Goal: Use online tool/utility: Utilize a website feature to perform a specific function

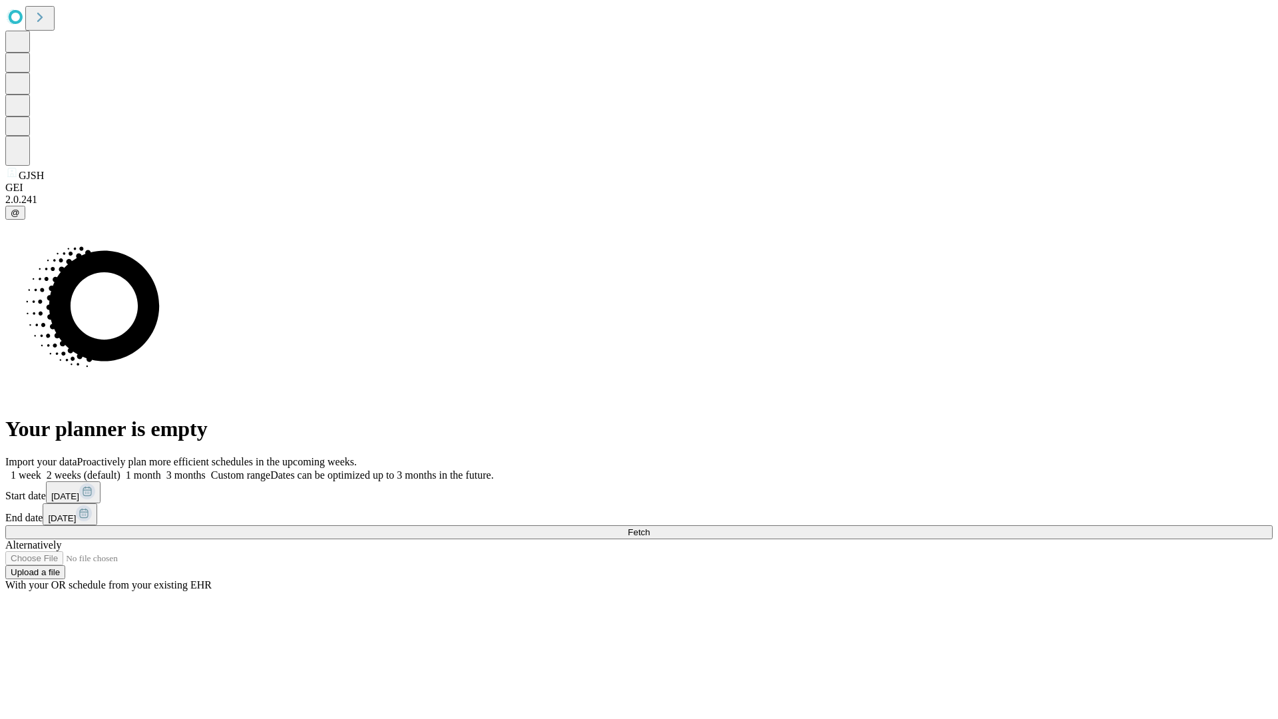
click at [650, 527] on span "Fetch" at bounding box center [639, 532] width 22 height 10
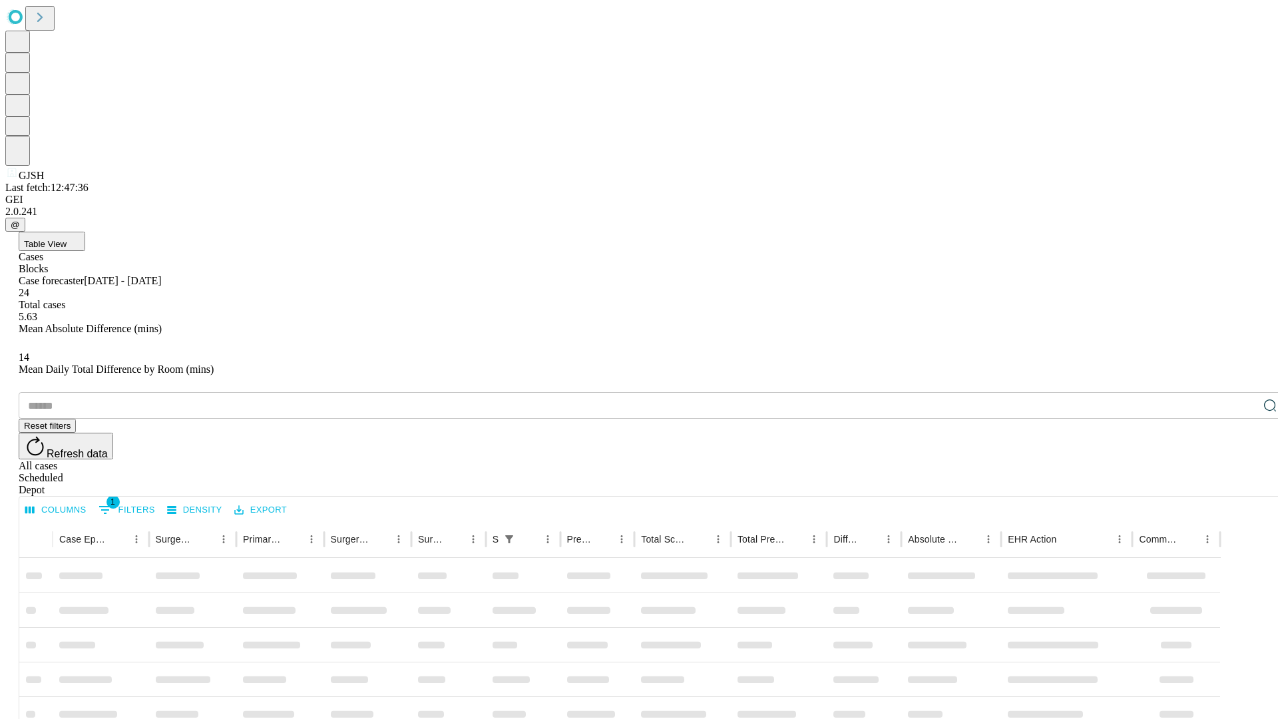
click at [67, 239] on span "Table View" at bounding box center [45, 244] width 43 height 10
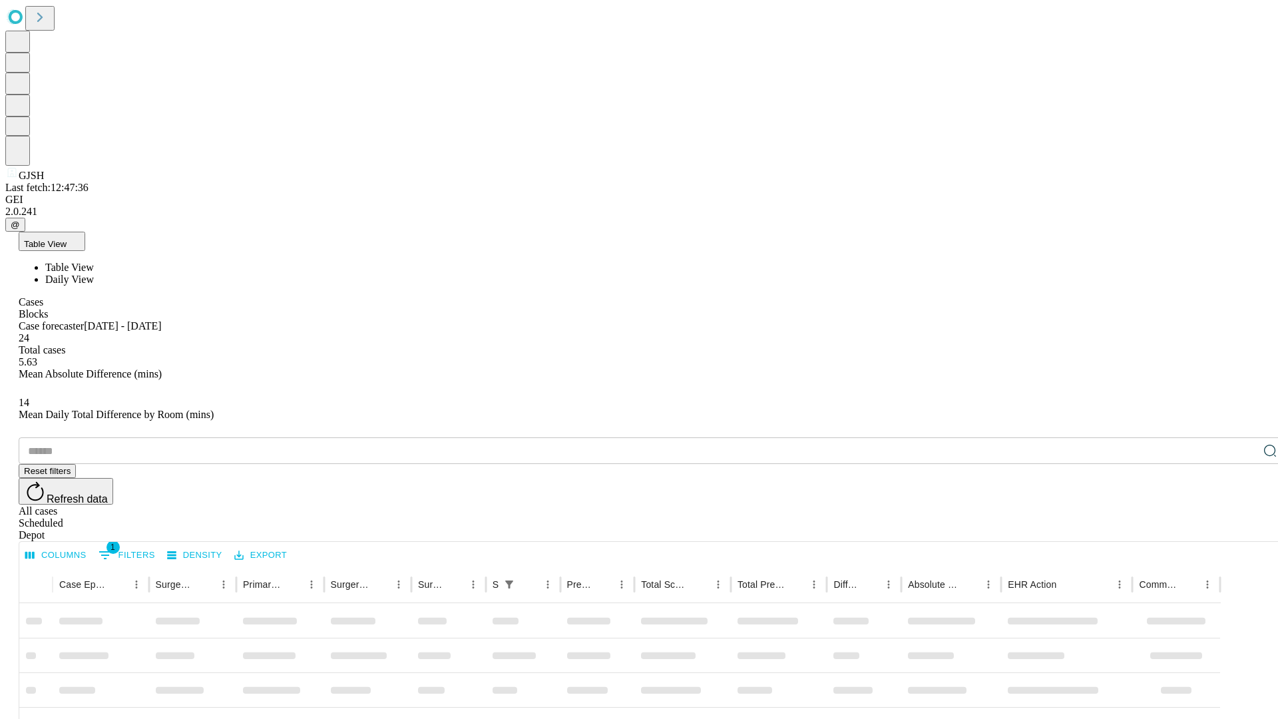
click at [94, 274] on span "Daily View" at bounding box center [69, 279] width 49 height 11
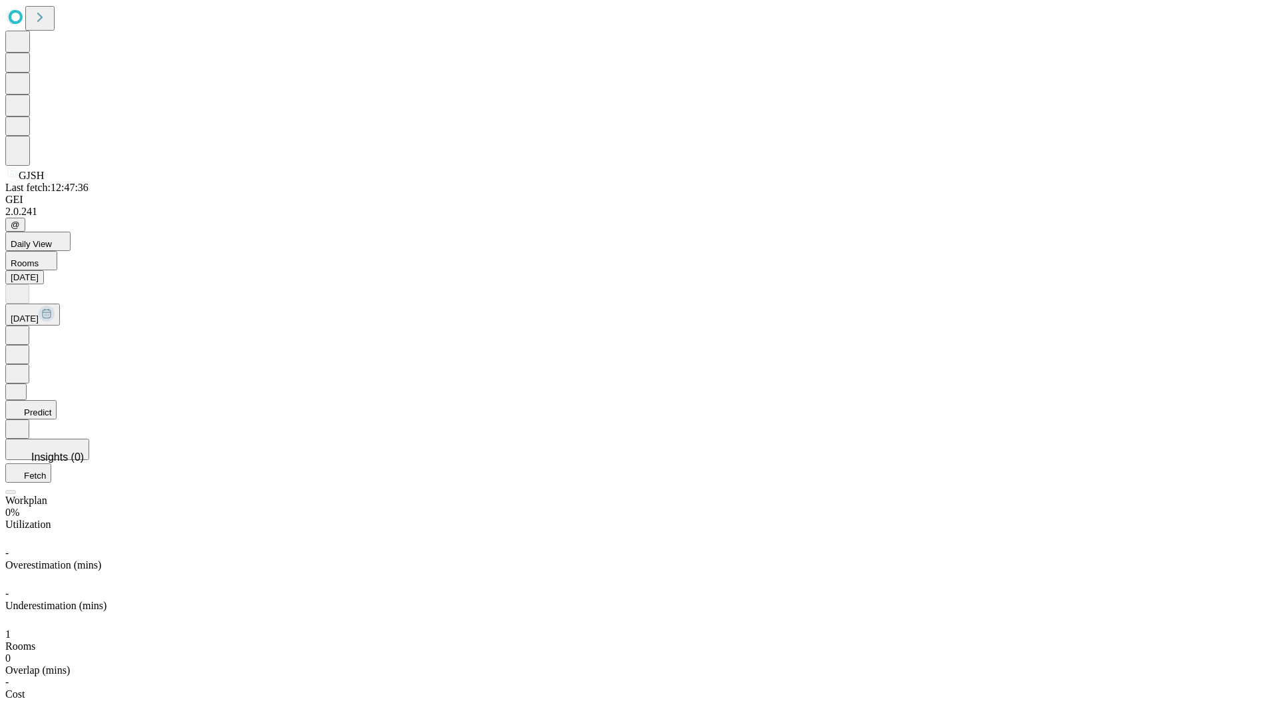
click at [57, 400] on button "Predict" at bounding box center [30, 409] width 51 height 19
